Goal: Find specific page/section: Find specific page/section

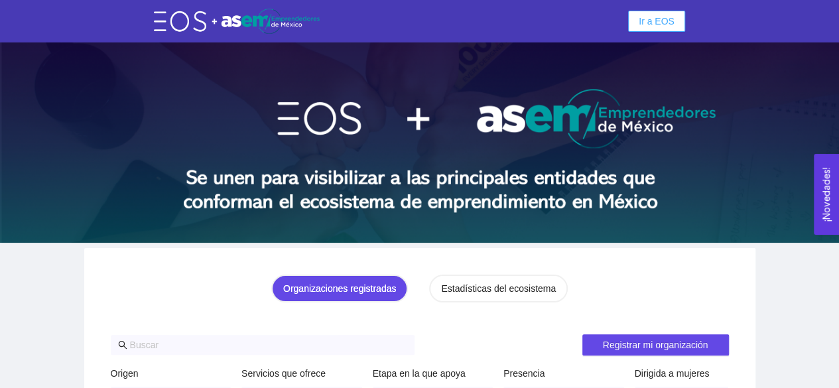
click at [666, 11] on button "Ir a EOS" at bounding box center [656, 21] width 57 height 21
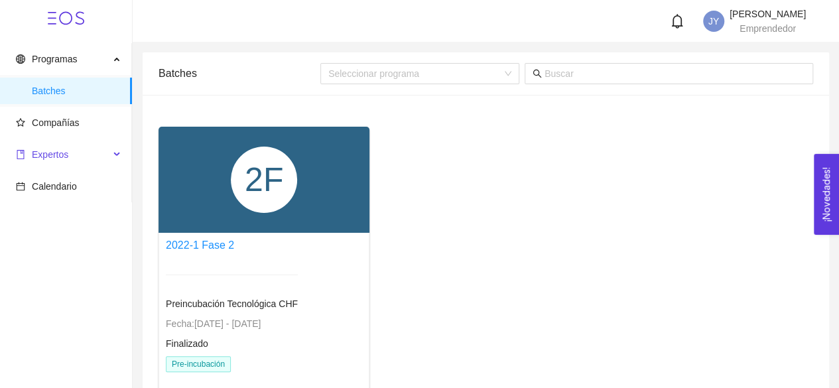
click at [86, 150] on span "Expertos" at bounding box center [63, 154] width 94 height 27
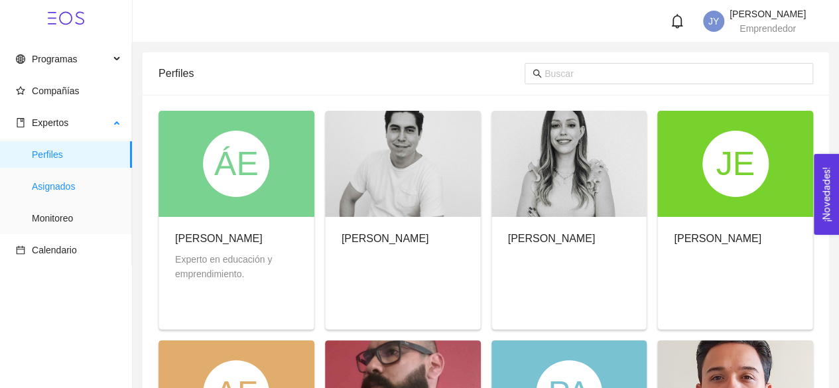
click at [72, 199] on span "Asignados" at bounding box center [77, 186] width 90 height 27
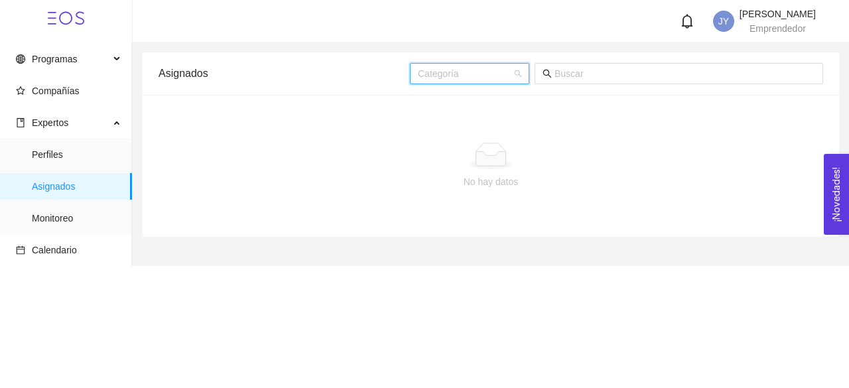
click at [452, 68] on input "search" at bounding box center [465, 74] width 94 height 20
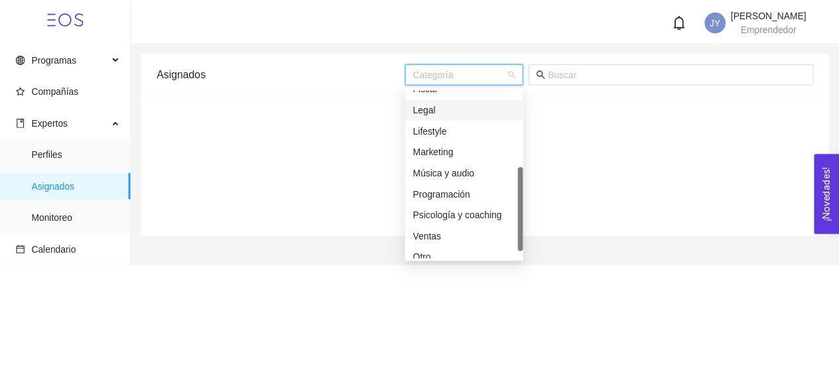
scroll to position [106, 0]
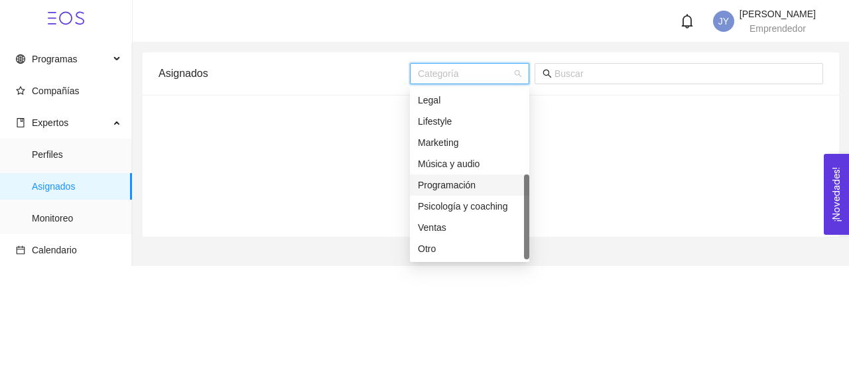
click at [231, 137] on div "No hay datos" at bounding box center [491, 166] width 665 height 110
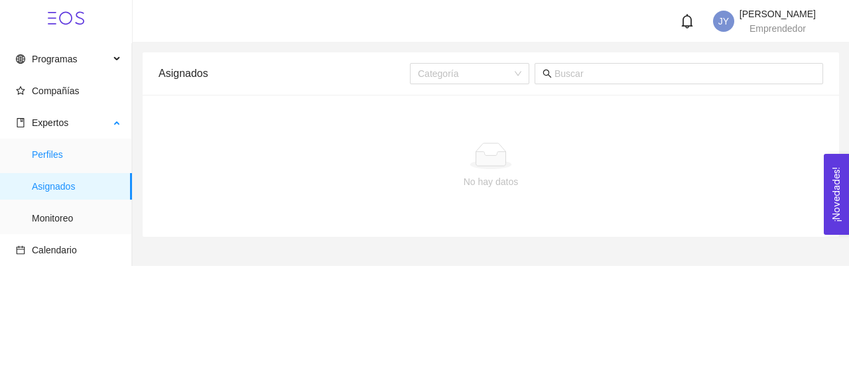
click at [52, 166] on span "Perfiles" at bounding box center [77, 154] width 90 height 27
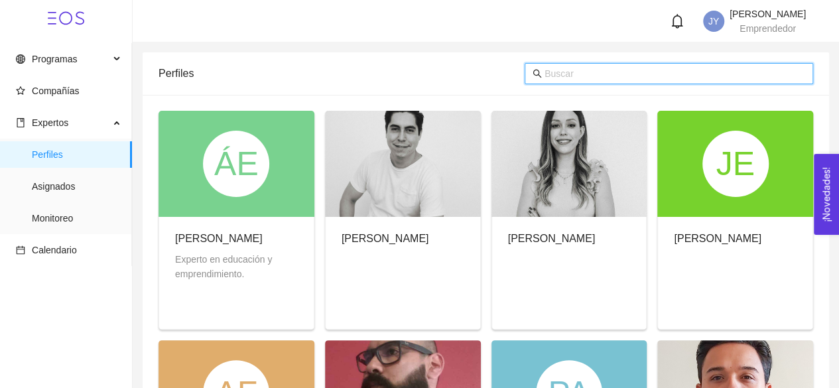
click at [561, 68] on input "text" at bounding box center [674, 73] width 261 height 15
type input "[PERSON_NAME]"
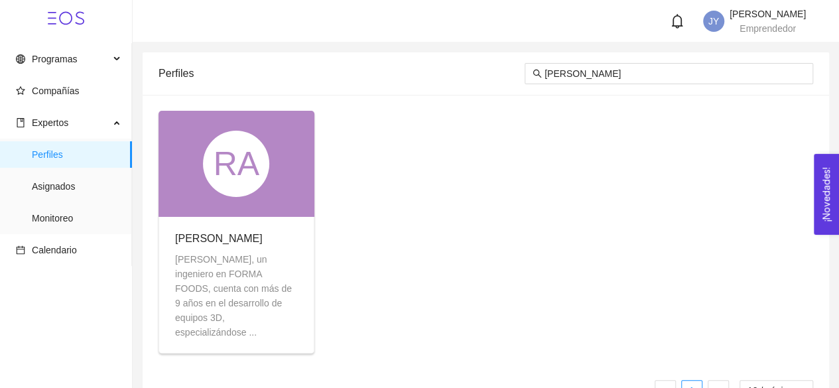
click at [246, 202] on div "RA" at bounding box center [237, 164] width 156 height 106
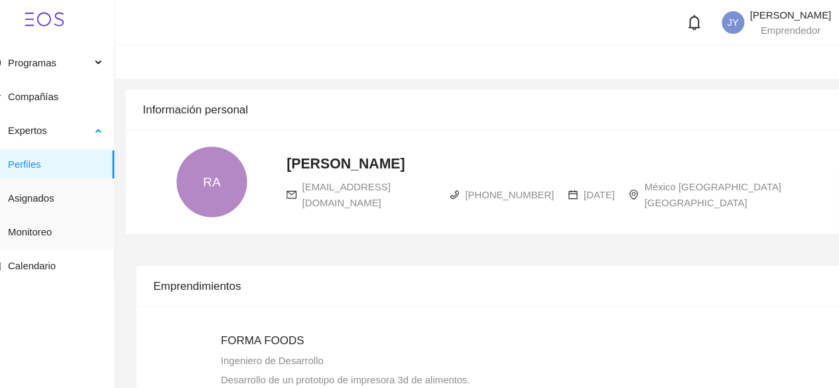
click at [64, 153] on span "Perfiles" at bounding box center [77, 154] width 90 height 27
